Goal: Information Seeking & Learning: Check status

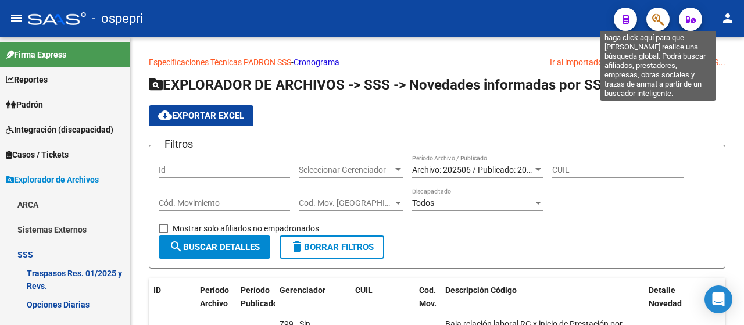
click at [653, 17] on icon "button" at bounding box center [658, 19] width 12 height 13
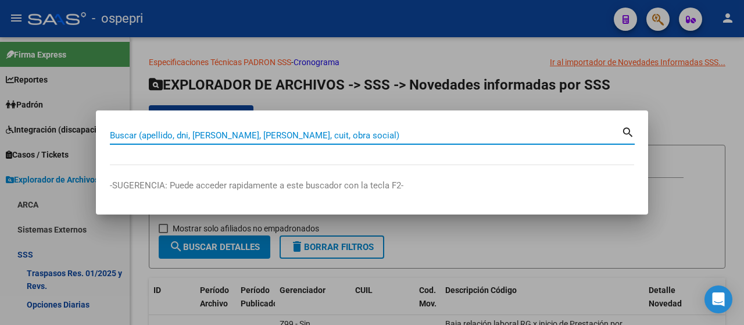
paste input "93259711"
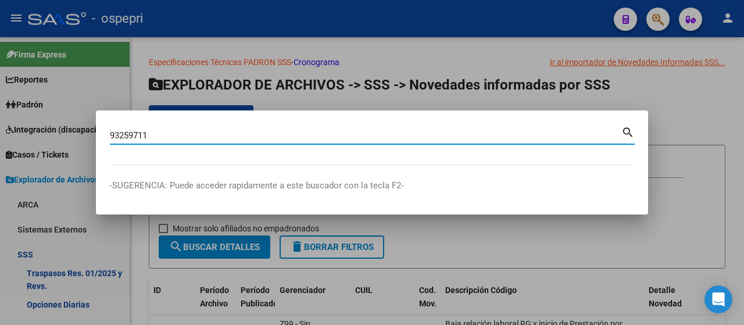
type input "93259711"
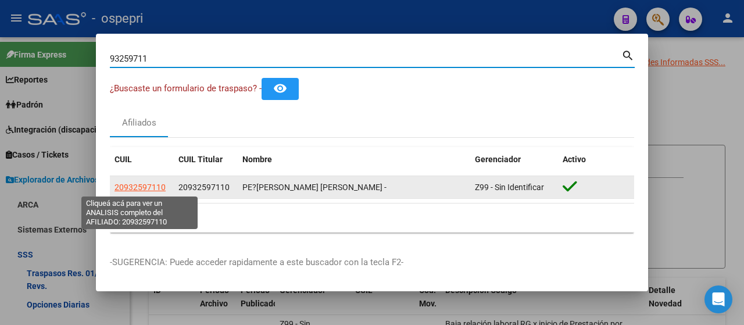
click at [139, 188] on span "20932597110" at bounding box center [140, 187] width 51 height 9
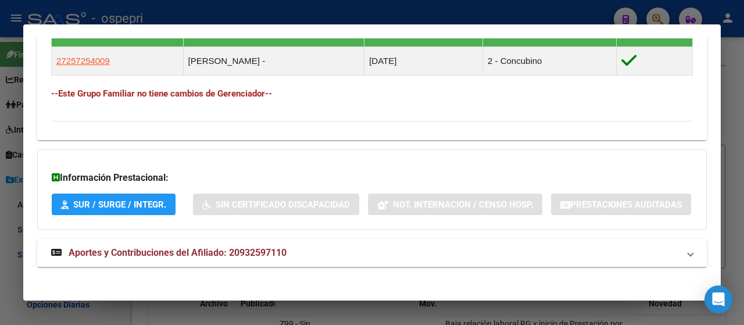
scroll to position [734, 0]
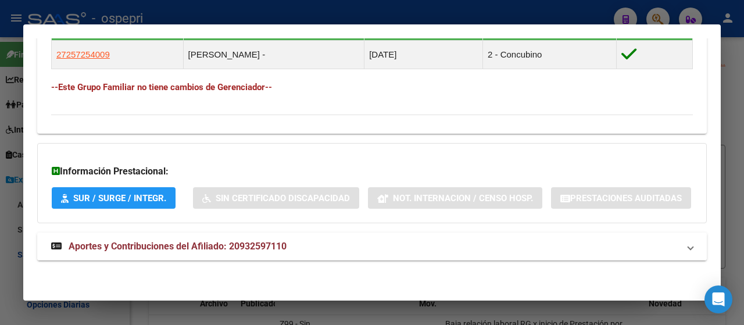
click at [249, 253] on strong "Aportes y Contribuciones del Afiliado: 20932597110" at bounding box center [168, 247] width 235 height 14
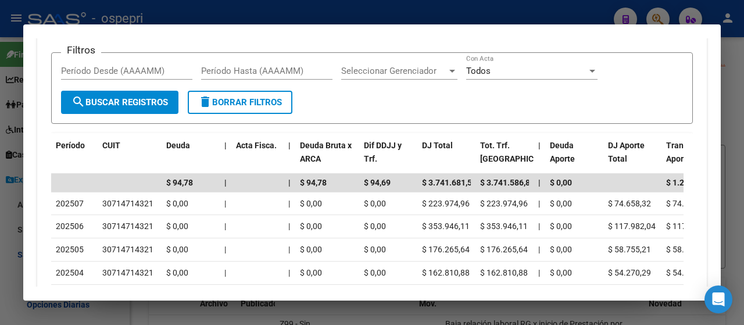
scroll to position [1014, 0]
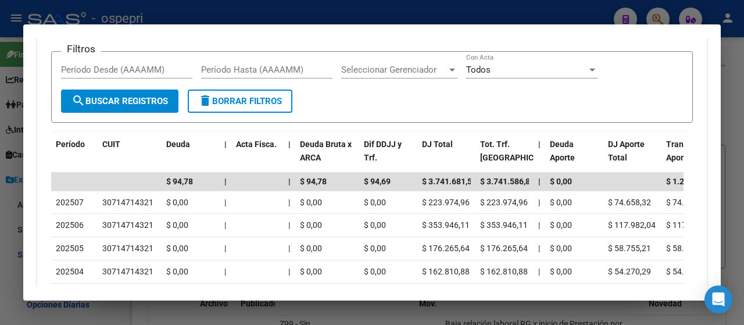
click at [127, 18] on div "Devengado RG Percibido - Liquidación RG/MT/PD Percibido - Liquidación Total DDJ…" at bounding box center [372, 4] width 642 height 28
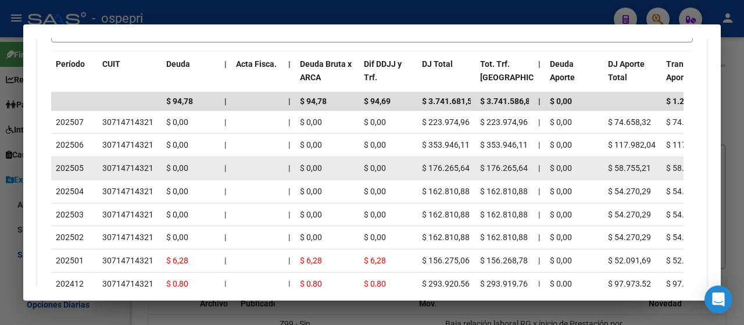
scroll to position [1130, 0]
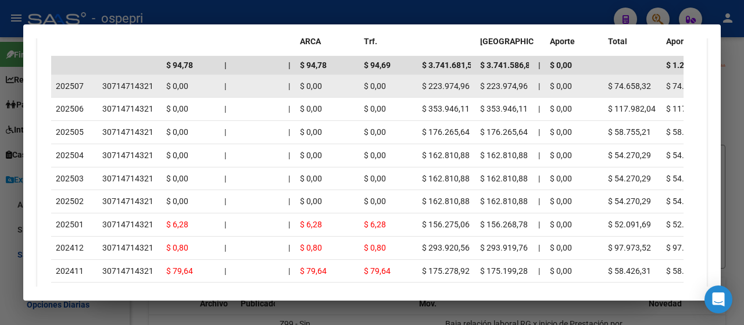
drag, startPoint x: 99, startPoint y: 144, endPoint x: 152, endPoint y: 144, distance: 52.9
click at [152, 98] on datatable-body-cell "30714714321" at bounding box center [130, 86] width 64 height 23
drag, startPoint x: 81, startPoint y: 145, endPoint x: 62, endPoint y: 145, distance: 19.2
click at [62, 91] on span "202507" at bounding box center [70, 85] width 28 height 9
click at [80, 91] on span "202507" at bounding box center [70, 85] width 28 height 9
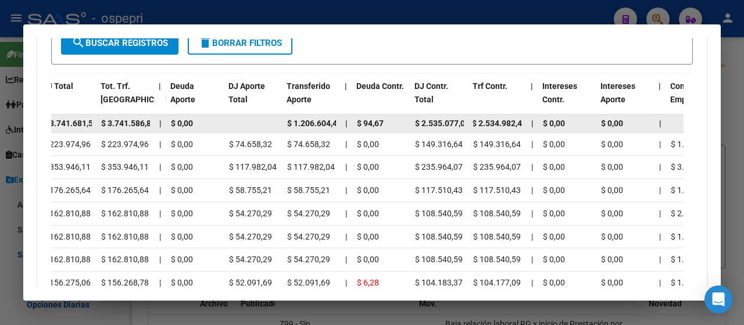
scroll to position [0, 0]
drag, startPoint x: 522, startPoint y: 181, endPoint x: 480, endPoint y: 181, distance: 41.3
click at [480, 133] on datatable-body-cell "$ 2.534.982,40" at bounding box center [498, 124] width 58 height 18
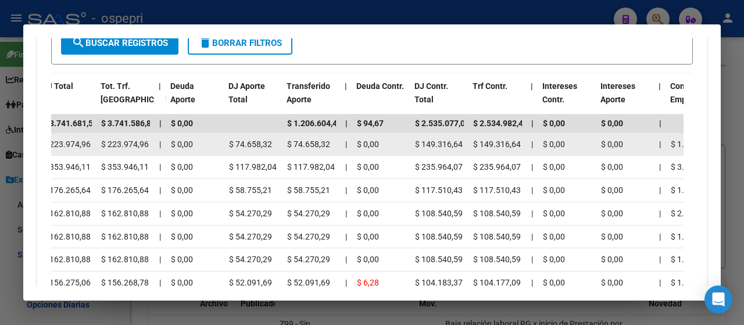
drag, startPoint x: 464, startPoint y: 208, endPoint x: 480, endPoint y: 202, distance: 17.3
drag, startPoint x: 508, startPoint y: 203, endPoint x: 481, endPoint y: 204, distance: 26.8
click at [481, 156] on datatable-body-cell "$ 149.316,64" at bounding box center [498, 144] width 58 height 23
click at [567, 151] on div "$ 0,00" at bounding box center [567, 144] width 49 height 13
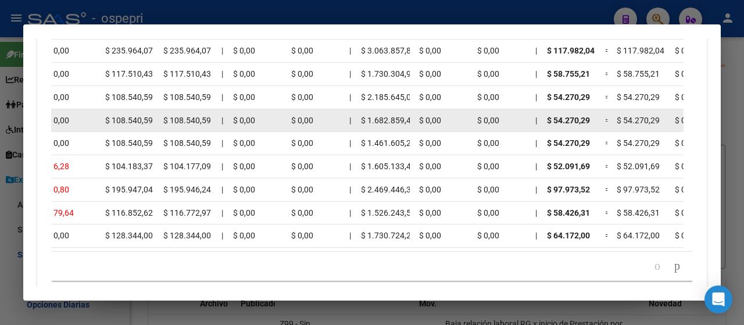
scroll to position [1072, 0]
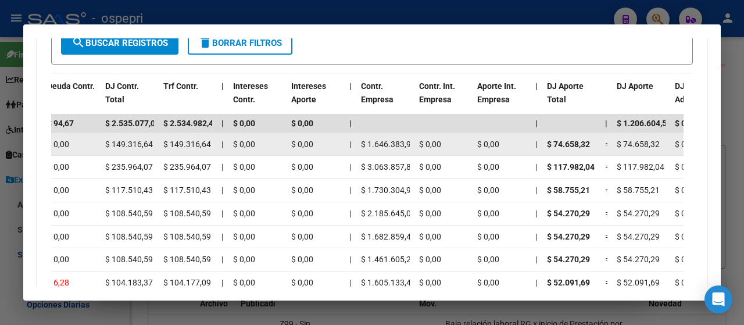
drag, startPoint x: 413, startPoint y: 197, endPoint x: 367, endPoint y: 199, distance: 45.4
click at [367, 156] on datatable-body-cell "$ 1.646.383,99" at bounding box center [385, 144] width 58 height 23
drag, startPoint x: 593, startPoint y: 199, endPoint x: 570, endPoint y: 205, distance: 23.4
click at [570, 151] on div "$ 74.658,32" at bounding box center [571, 144] width 49 height 13
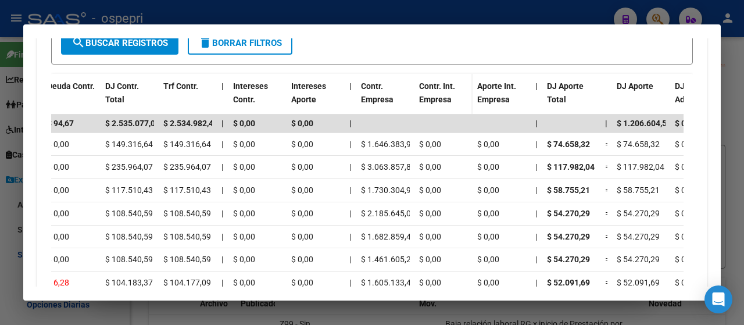
drag, startPoint x: 599, startPoint y: 179, endPoint x: 452, endPoint y: 168, distance: 148.1
click at [452, 168] on div "Período CUIT Deuda | Acta Fisca. | Deuda Bruta x ARCA Dif DDJJ y Trf. DJ Total …" at bounding box center [372, 235] width 642 height 323
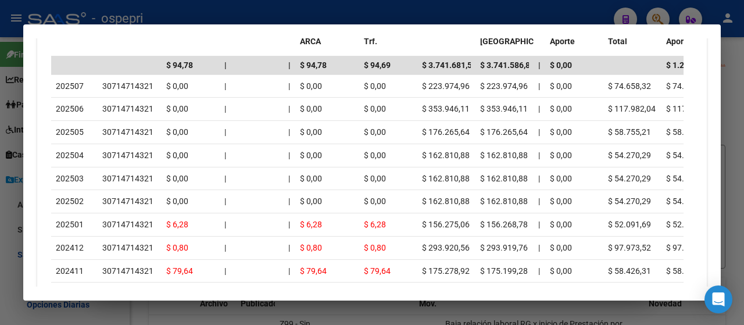
scroll to position [898, 0]
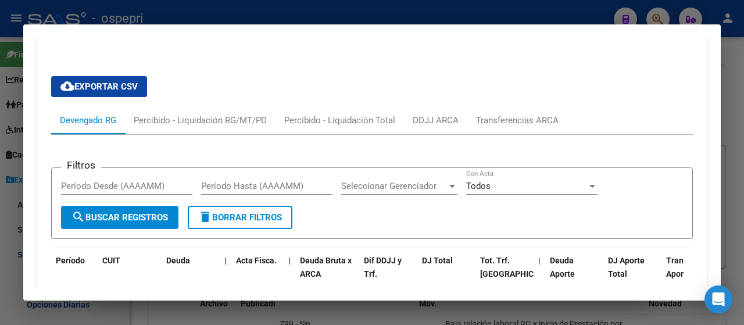
drag, startPoint x: 290, startPoint y: 88, endPoint x: 230, endPoint y: 89, distance: 59.9
click at [230, 37] on mat-panel-title "Aportes y Contribuciones del Afiliado: 20932597110" at bounding box center [365, 30] width 628 height 14
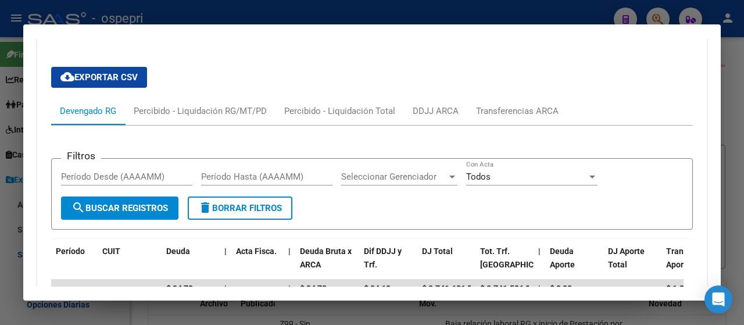
scroll to position [734, 0]
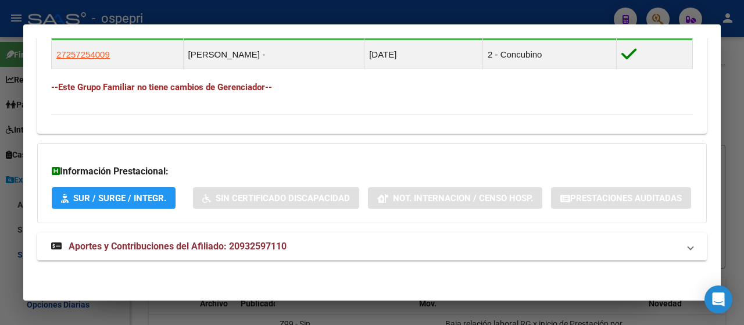
copy span "20932597110"
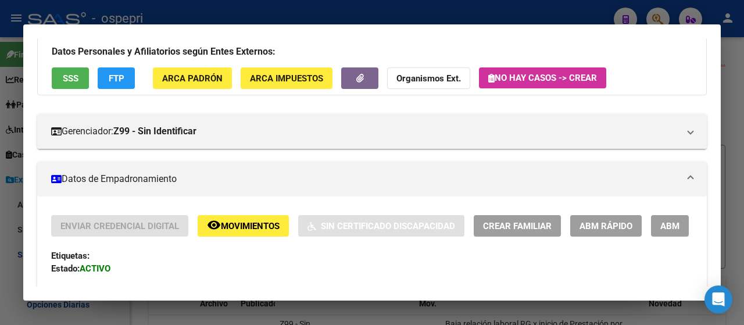
scroll to position [0, 0]
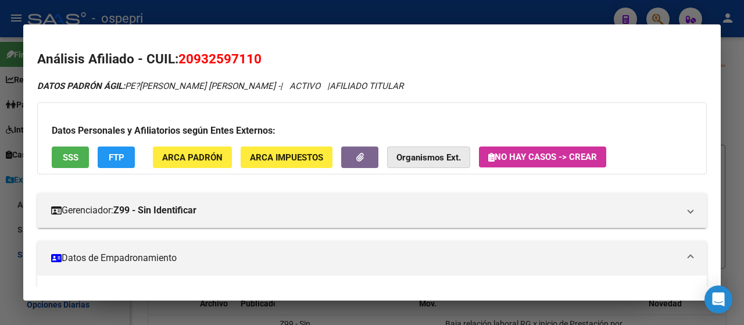
click at [434, 156] on strong "Organismos Ext." at bounding box center [429, 157] width 65 height 10
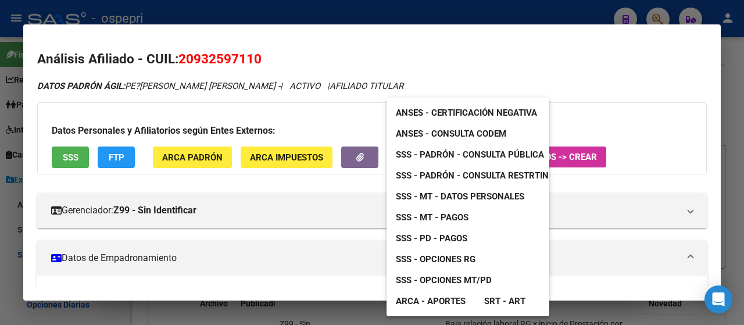
click at [440, 300] on span "ARCA - Aportes" at bounding box center [431, 301] width 70 height 10
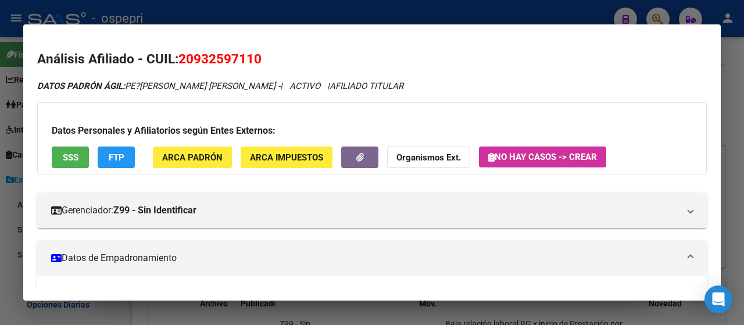
click at [565, 13] on div at bounding box center [372, 162] width 744 height 325
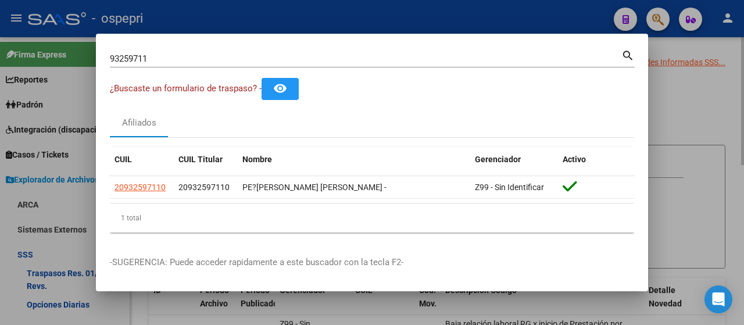
click at [685, 102] on div at bounding box center [372, 162] width 744 height 325
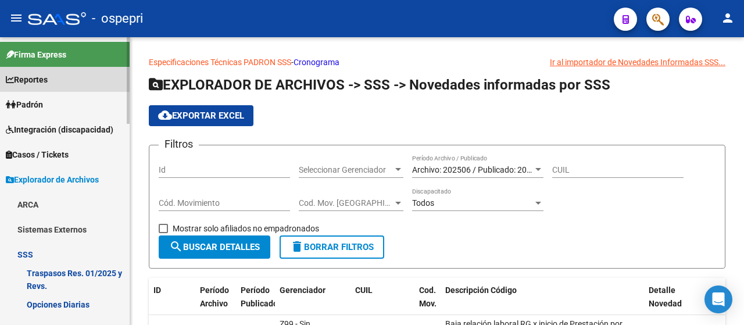
click at [42, 81] on span "Reportes" at bounding box center [27, 79] width 42 height 13
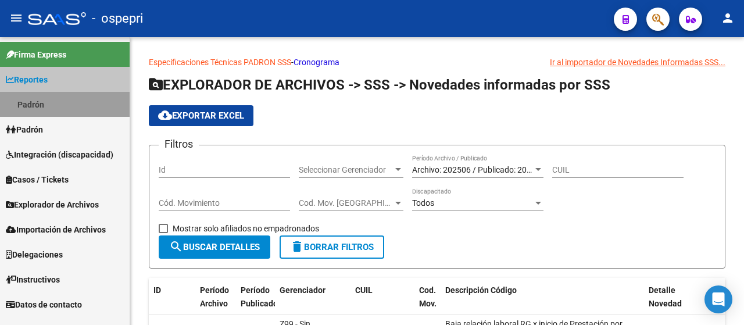
click at [43, 105] on link "Padrón" at bounding box center [65, 104] width 130 height 25
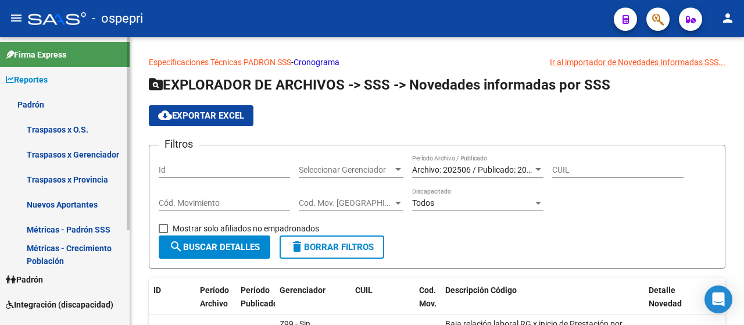
click at [48, 128] on link "Traspasos x O.S." at bounding box center [65, 129] width 130 height 25
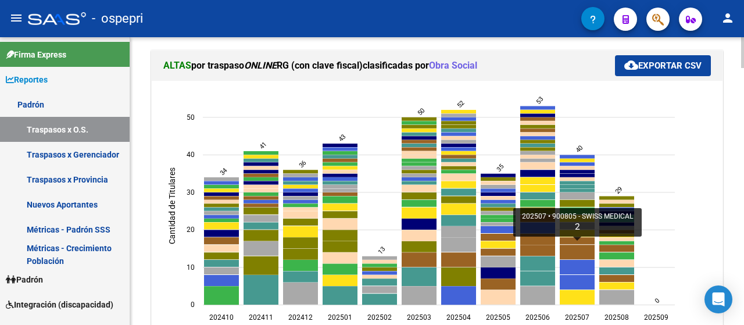
scroll to position [581, 0]
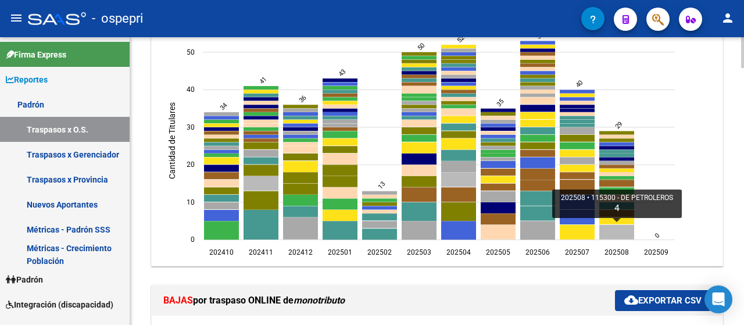
click at [619, 228] on icon "202508 115300 - DE PETROLEROS 4" at bounding box center [616, 232] width 35 height 15
type input "DE PETROLEROS"
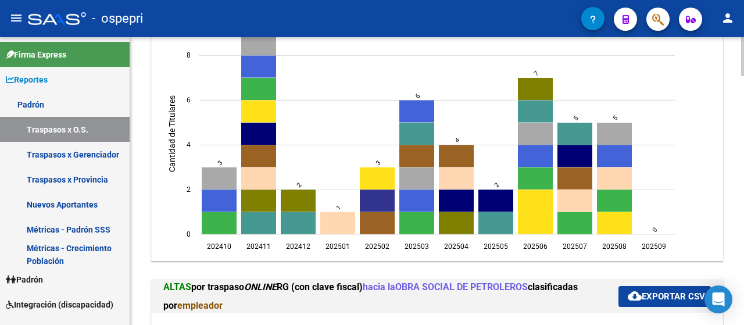
scroll to position [253, 0]
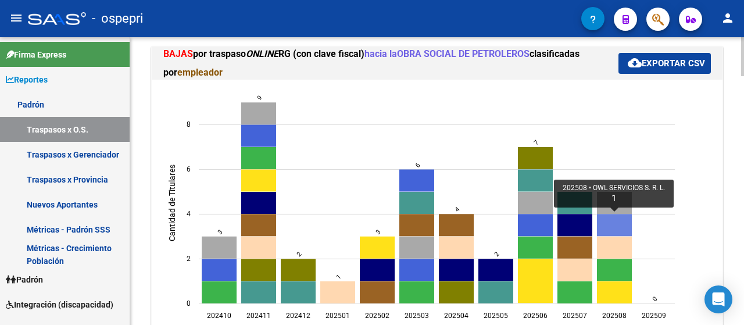
click at [613, 220] on icon "202508 OWL SERVICIOS S. R. L. 1" at bounding box center [614, 226] width 35 height 22
type input "OWL SERVICIOS S. R. L."
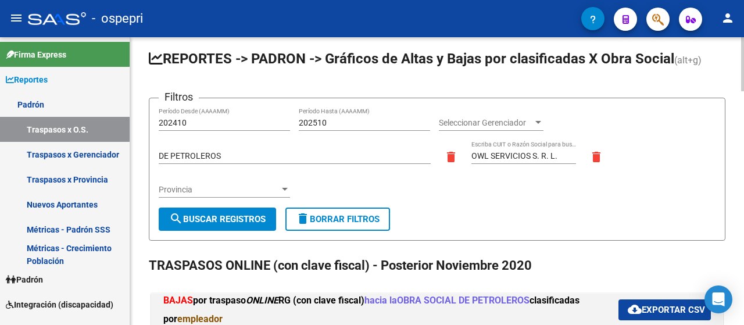
scroll to position [0, 0]
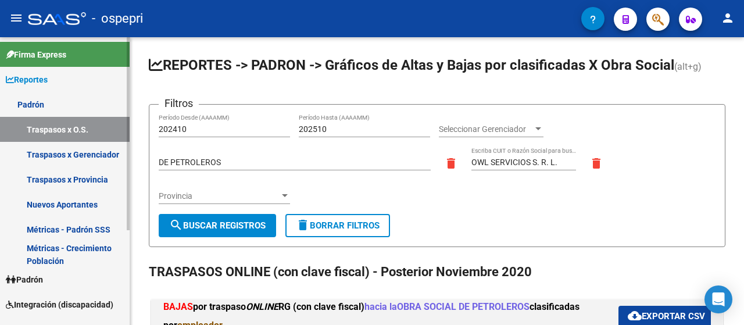
click at [79, 127] on link "Traspasos x O.S." at bounding box center [65, 129] width 130 height 25
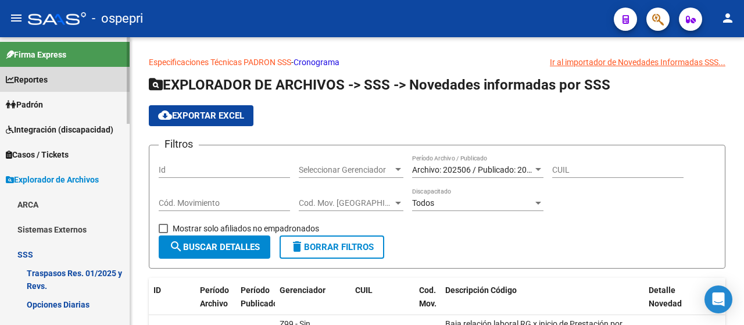
click at [37, 80] on span "Reportes" at bounding box center [27, 79] width 42 height 13
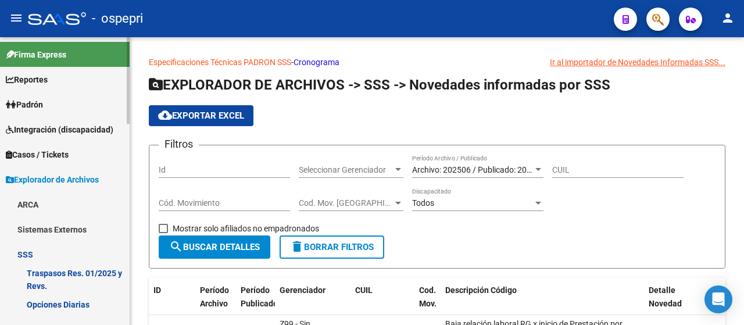
click at [48, 73] on span "Reportes" at bounding box center [27, 79] width 42 height 13
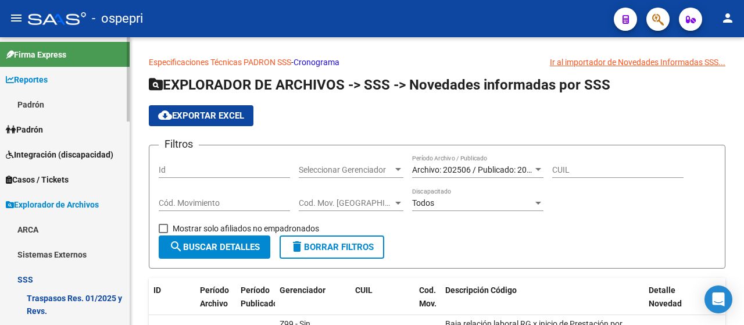
click at [38, 80] on span "Reportes" at bounding box center [27, 79] width 42 height 13
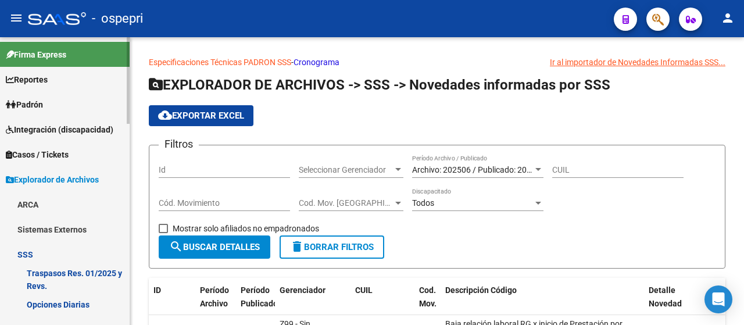
click at [38, 78] on span "Reportes" at bounding box center [27, 79] width 42 height 13
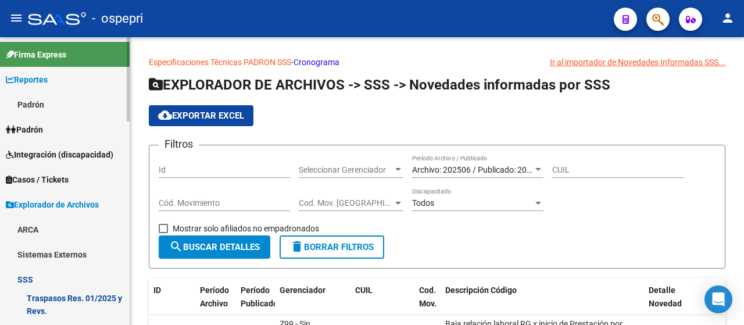
click at [40, 104] on link "Padrón" at bounding box center [65, 104] width 130 height 25
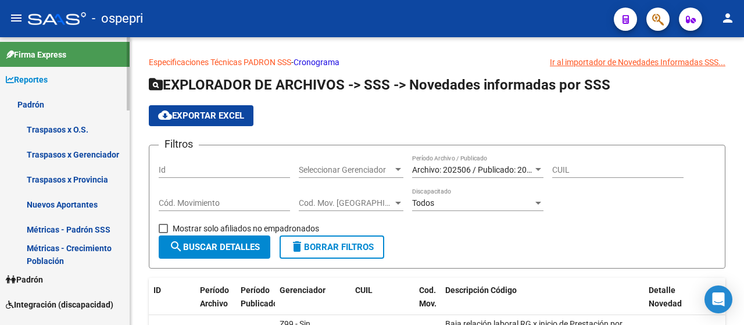
click at [52, 126] on link "Traspasos x O.S." at bounding box center [65, 129] width 130 height 25
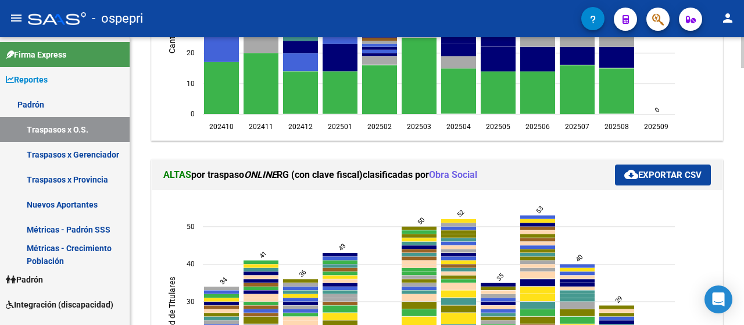
scroll to position [116, 0]
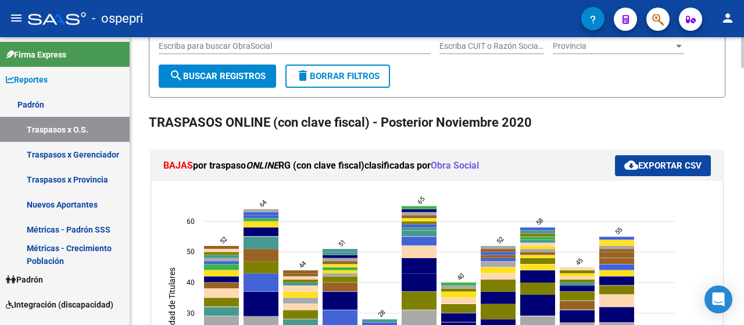
click at [662, 168] on span "cloud_download Exportar CSV" at bounding box center [662, 165] width 77 height 10
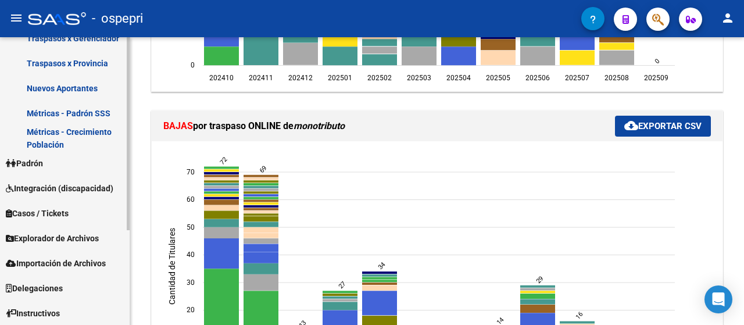
scroll to position [142, 0]
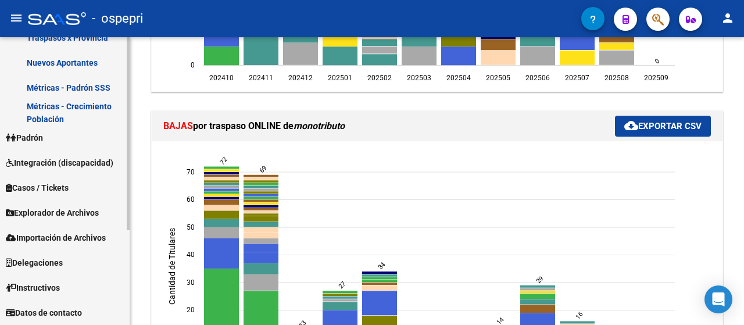
click at [62, 206] on span "Explorador de Archivos" at bounding box center [52, 212] width 93 height 13
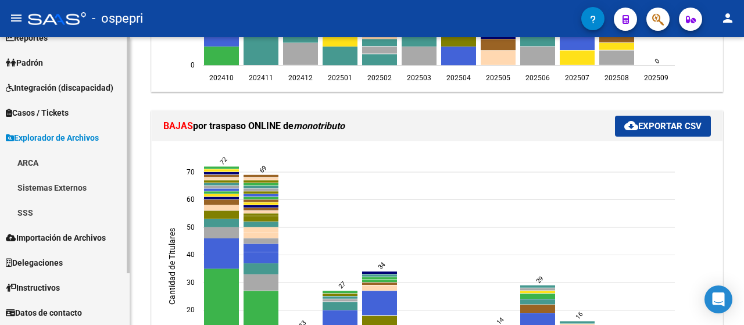
scroll to position [42, 0]
click at [63, 182] on link "Sistemas Externos" at bounding box center [65, 187] width 130 height 25
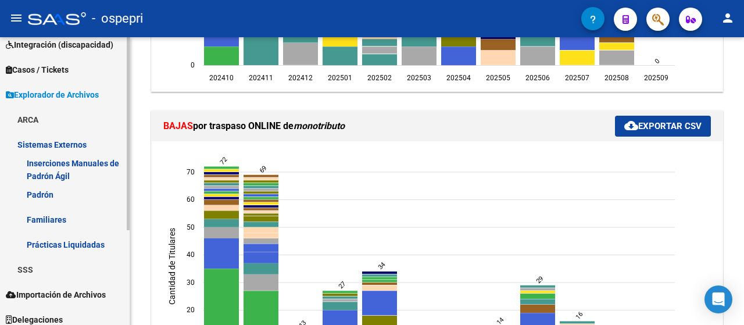
scroll to position [100, 0]
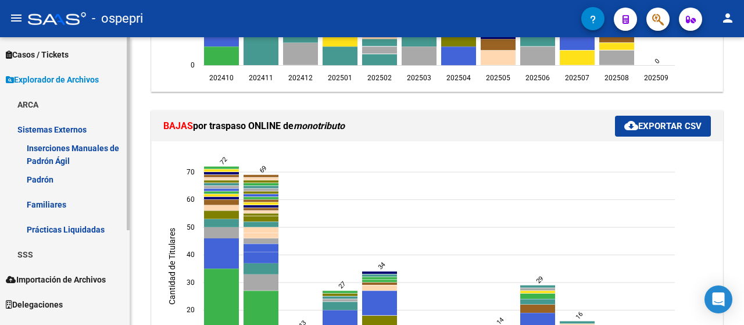
click at [48, 127] on link "Sistemas Externos" at bounding box center [65, 129] width 130 height 25
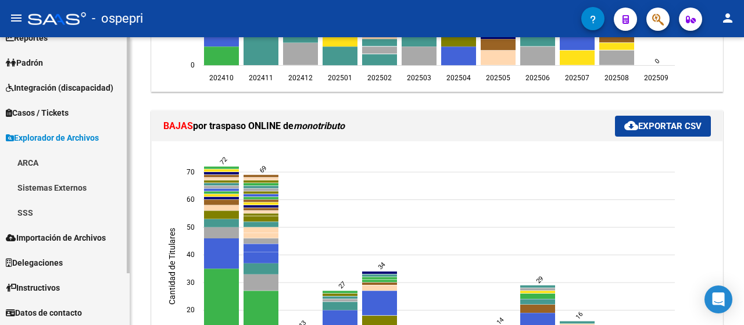
scroll to position [42, 0]
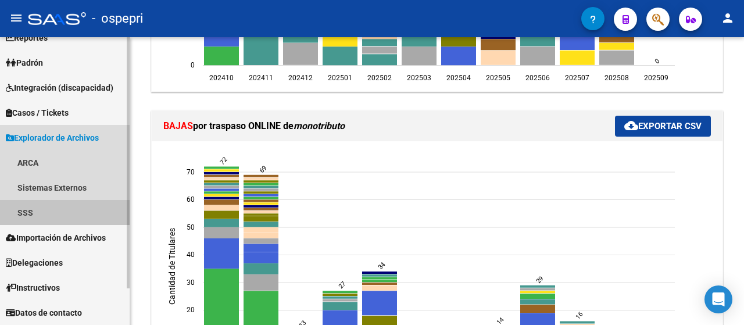
click at [22, 210] on link "SSS" at bounding box center [65, 212] width 130 height 25
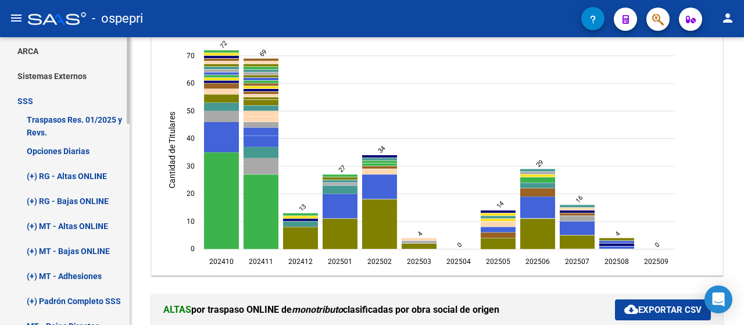
scroll to position [158, 0]
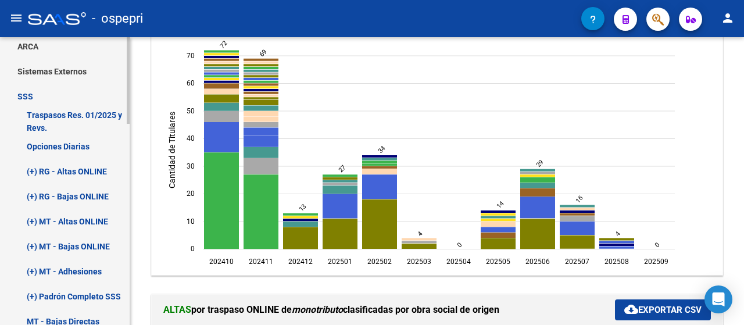
click at [65, 117] on link "Traspasos Res. 01/2025 y Revs." at bounding box center [65, 121] width 130 height 25
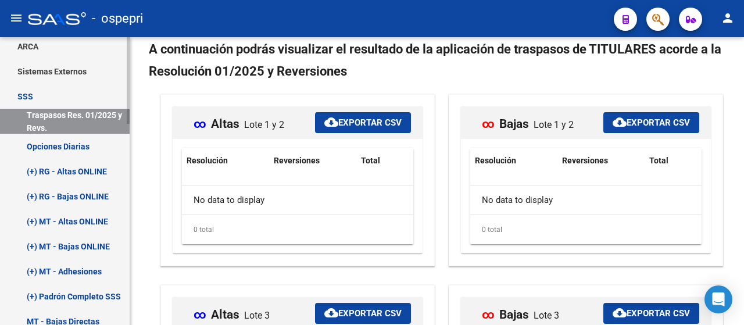
scroll to position [216, 0]
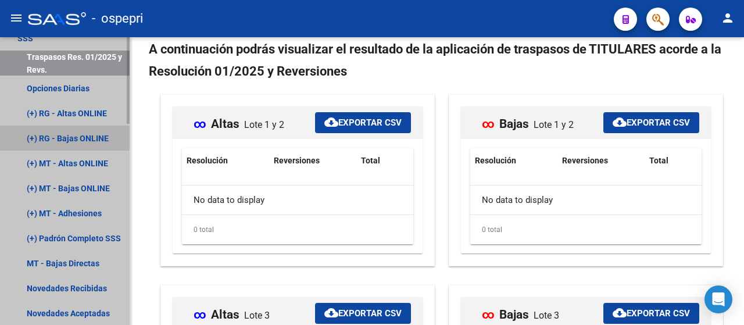
click at [73, 140] on link "(+) RG - Bajas ONLINE" at bounding box center [65, 138] width 130 height 25
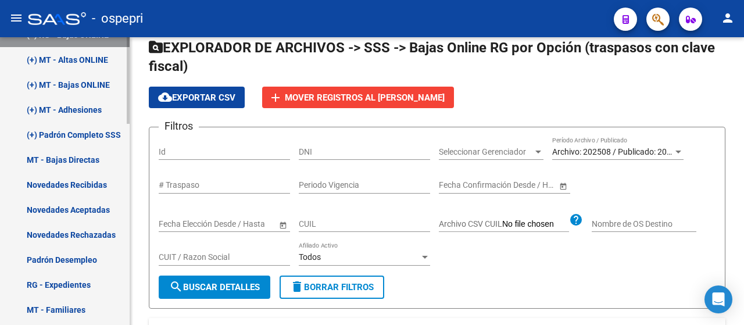
scroll to position [333, 0]
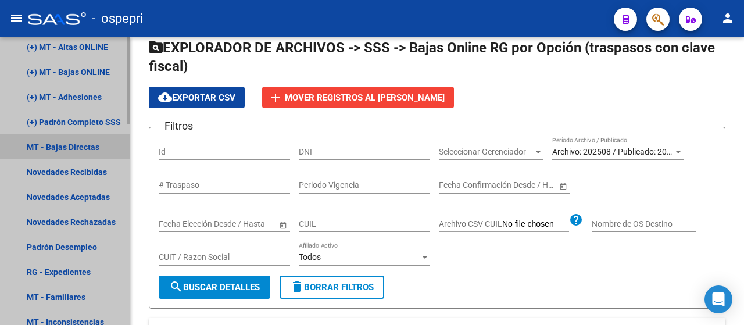
click at [86, 141] on link "MT - Bajas Directas" at bounding box center [65, 146] width 130 height 25
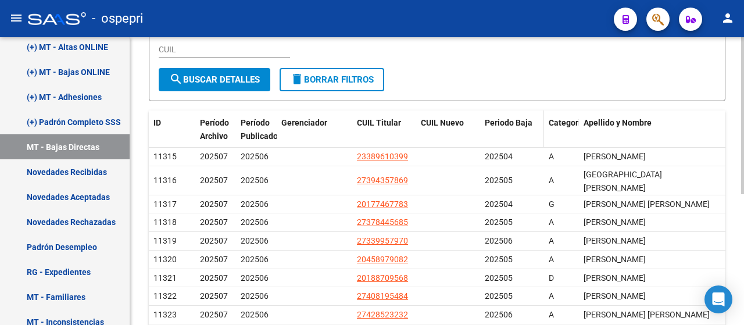
scroll to position [37, 0]
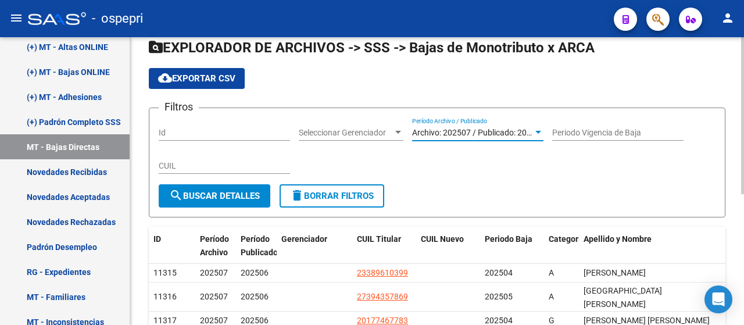
click at [523, 134] on span "Archivo: 202507 / Publicado: 202506" at bounding box center [478, 132] width 133 height 9
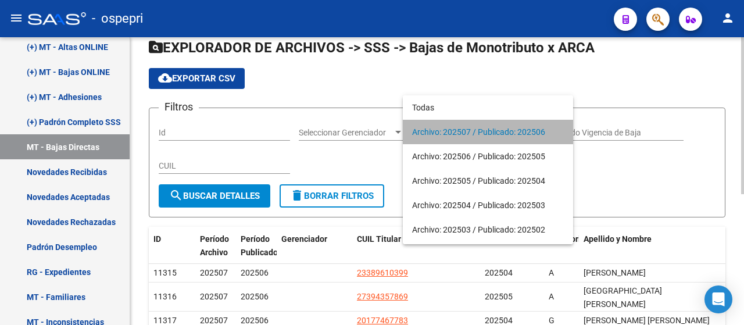
click at [523, 134] on span "Archivo: 202507 / Publicado: 202506" at bounding box center [488, 132] width 152 height 24
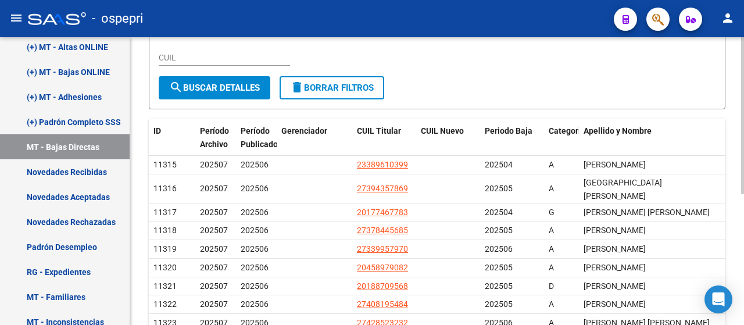
scroll to position [233, 0]
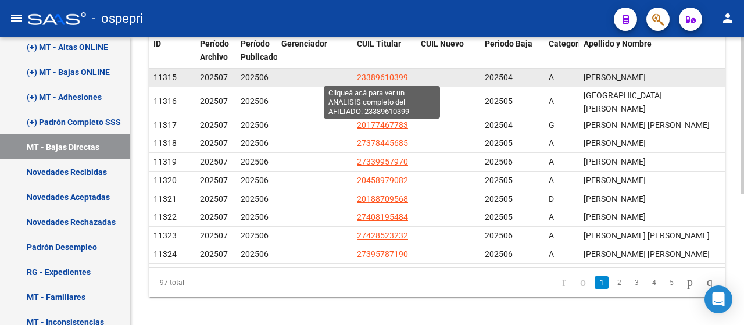
click at [387, 74] on span "23389610399" at bounding box center [382, 77] width 51 height 9
type textarea "23389610399"
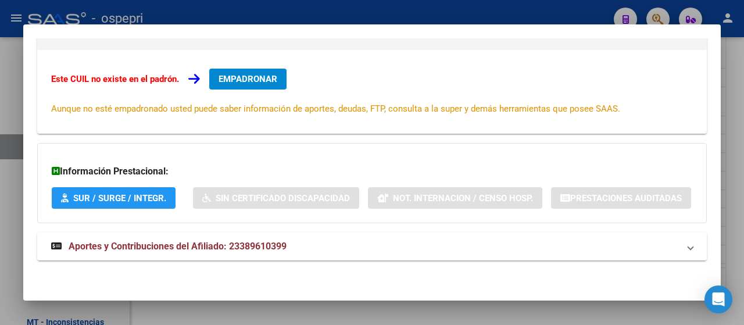
scroll to position [213, 0]
click at [203, 249] on span "Aportes y Contribuciones del Afiliado: 23389610399" at bounding box center [178, 246] width 218 height 11
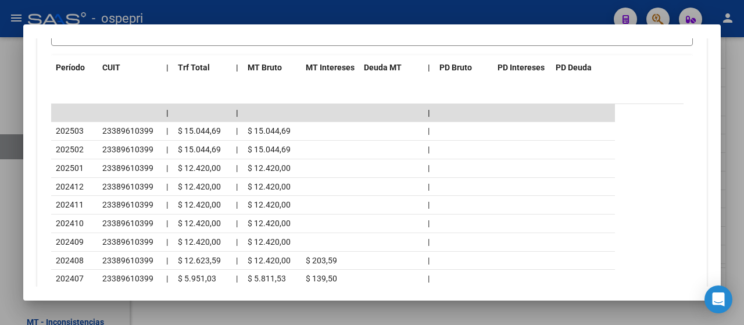
scroll to position [483, 0]
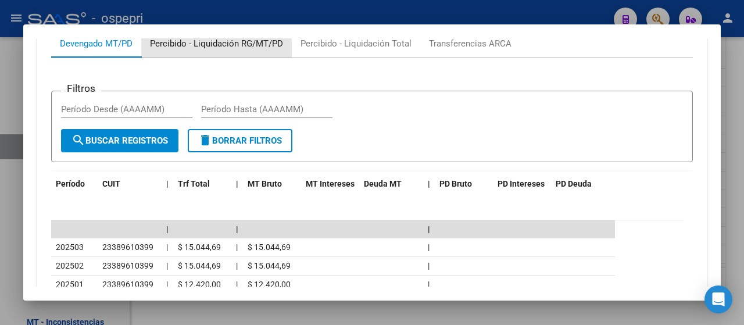
click at [262, 50] on div "Percibido - Liquidación RG/MT/PD" at bounding box center [216, 43] width 133 height 13
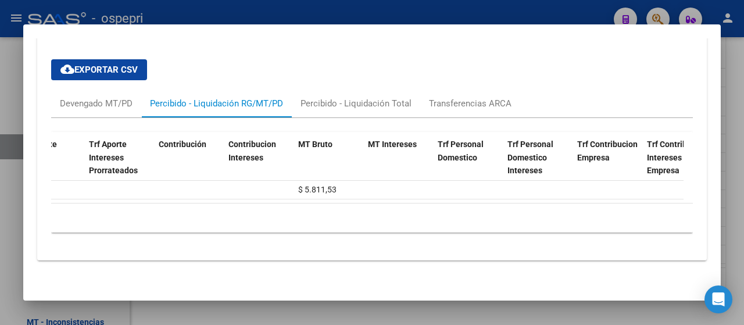
scroll to position [0, 0]
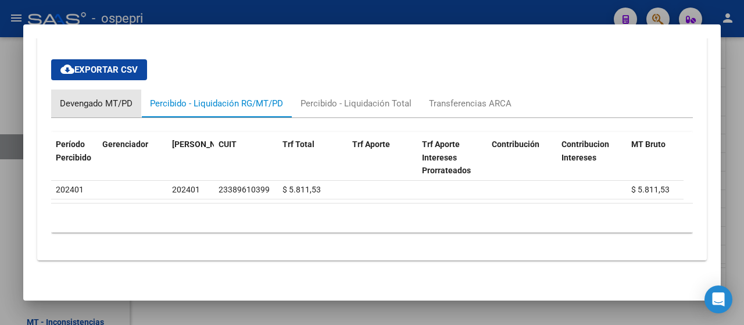
click at [93, 101] on div "Devengado MT/PD" at bounding box center [96, 103] width 73 height 13
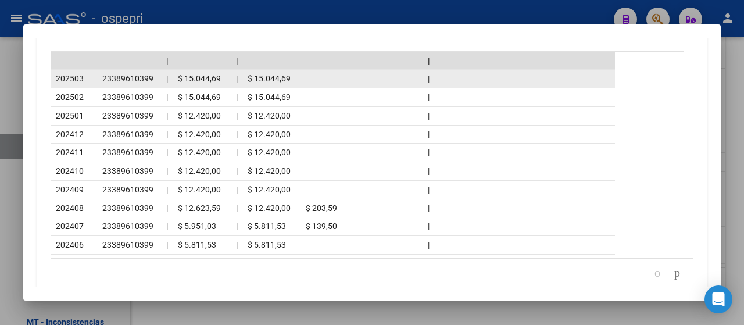
scroll to position [634, 0]
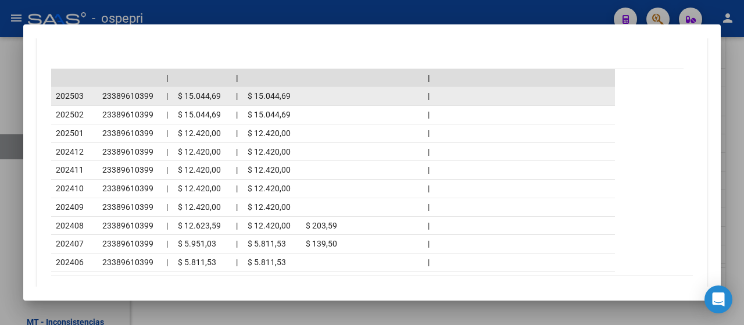
click at [129, 101] on span "23389610399" at bounding box center [127, 95] width 51 height 9
copy span "23389610399"
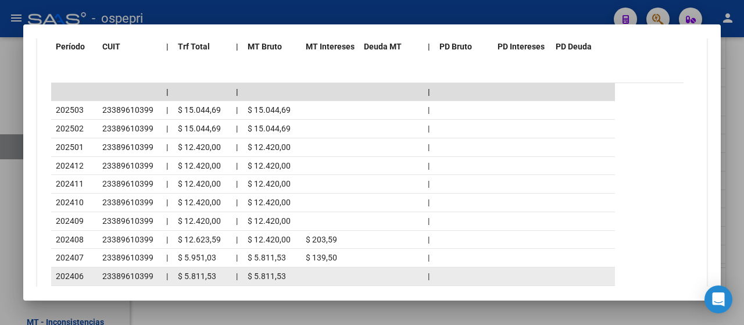
scroll to position [616, 0]
